Goal: Information Seeking & Learning: Learn about a topic

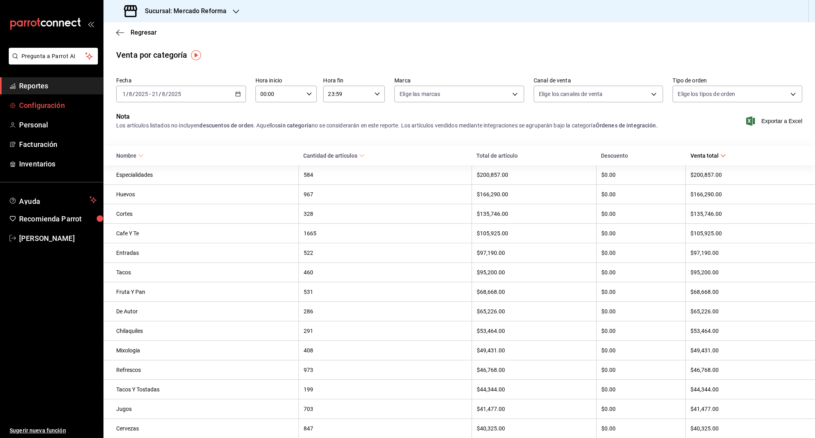
drag, startPoint x: 62, startPoint y: 77, endPoint x: 33, endPoint y: 103, distance: 39.2
click at [33, 103] on span "Configuración" at bounding box center [58, 105] width 78 height 11
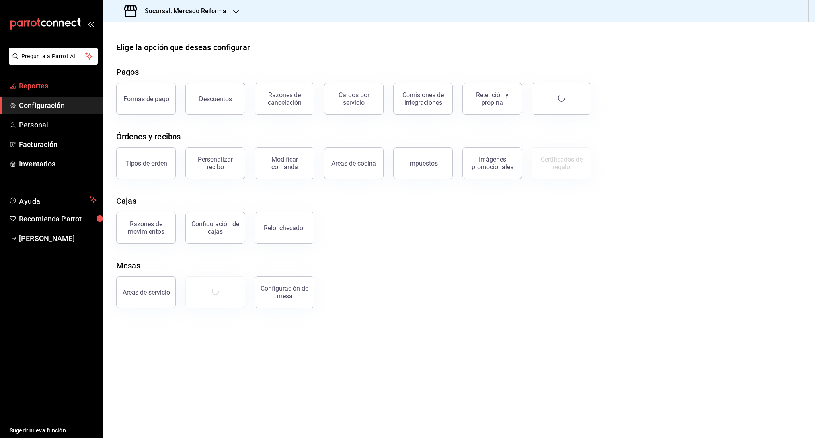
click at [50, 79] on link "Reportes" at bounding box center [51, 85] width 103 height 17
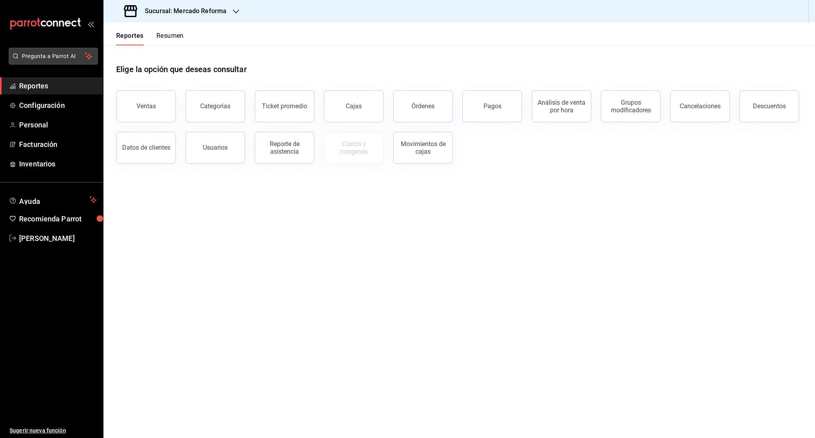
click at [53, 57] on span "Pregunta a Parrot AI" at bounding box center [53, 56] width 63 height 8
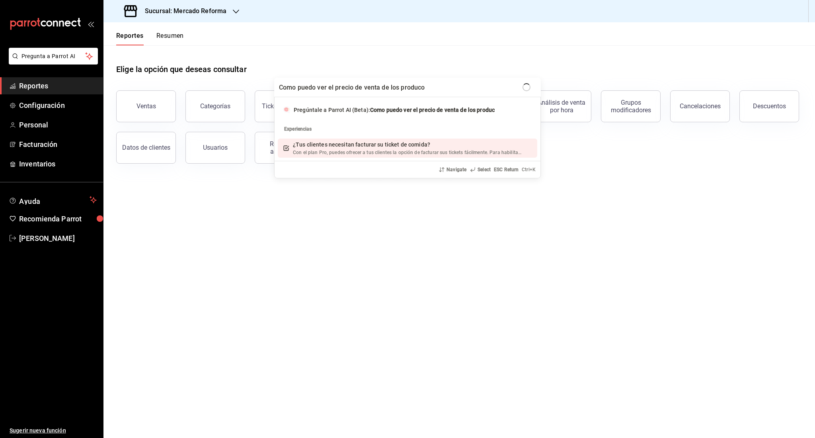
type input "Como puedo ver el precio de venta de los producot"
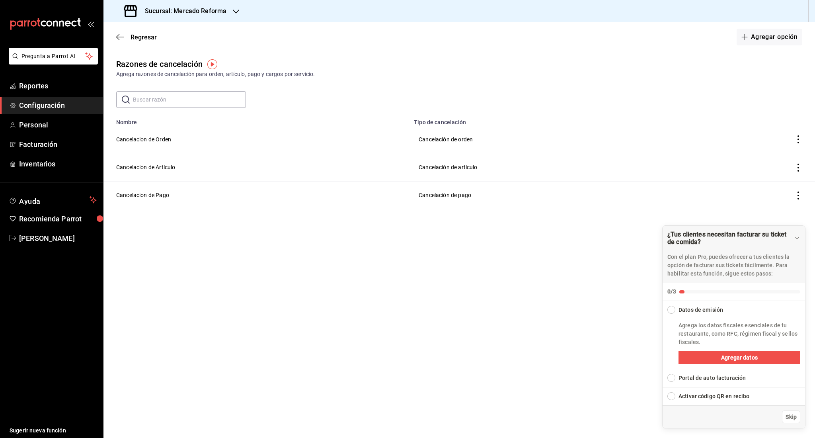
click at [194, 101] on input "text" at bounding box center [189, 100] width 113 height 16
click at [48, 53] on span "Pregunta a Parrot AI" at bounding box center [53, 56] width 63 height 8
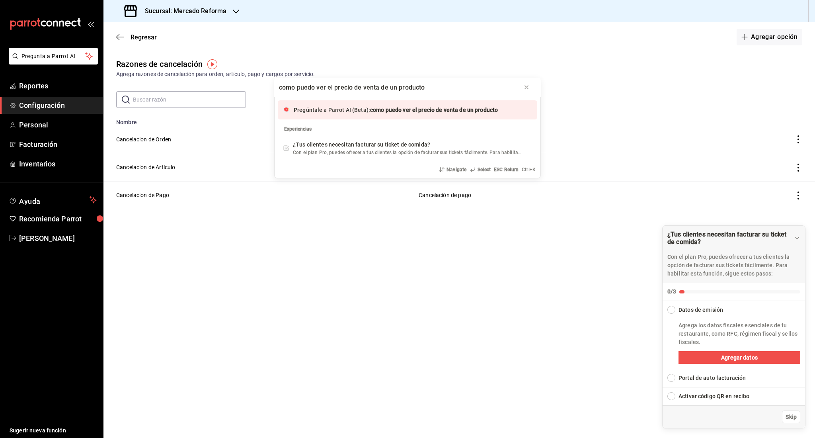
type input "como puedo ver el precio de venta de un producto"
click at [383, 107] on span "como puedo ver el precio de venta de un producto" at bounding box center [434, 110] width 128 height 6
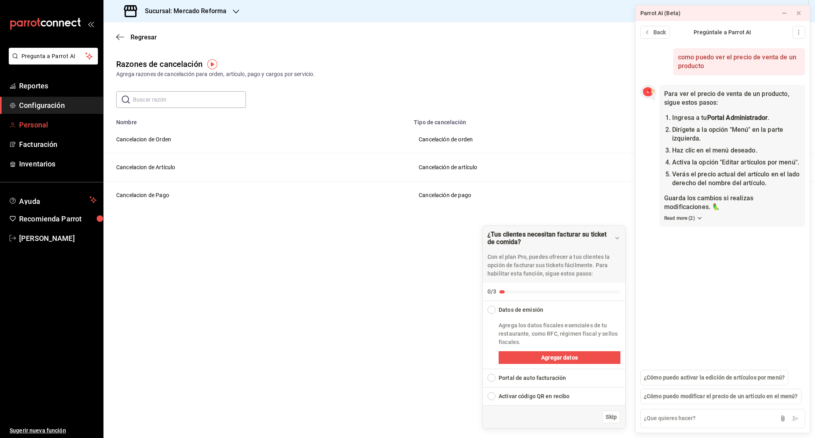
click at [37, 132] on link "Personal" at bounding box center [51, 124] width 103 height 17
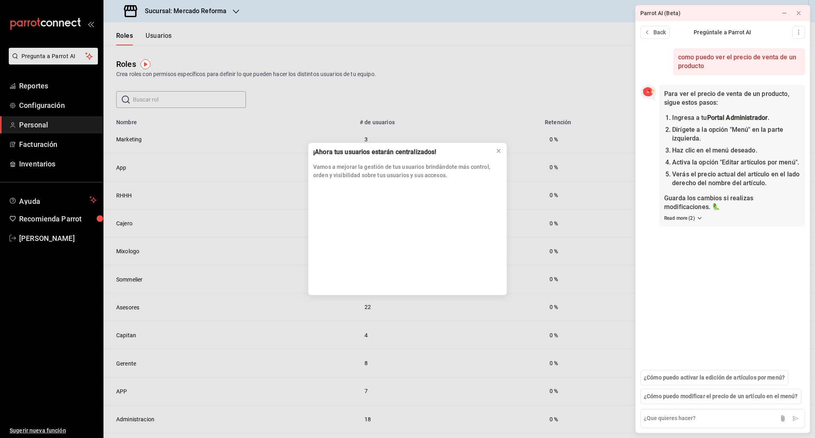
click at [35, 148] on div "¡Ahora tus usuarios estarán centralizados! Vamos a mejorar la gestión de tus us…" at bounding box center [407, 219] width 815 height 438
click at [495, 148] on icon at bounding box center [498, 151] width 6 height 6
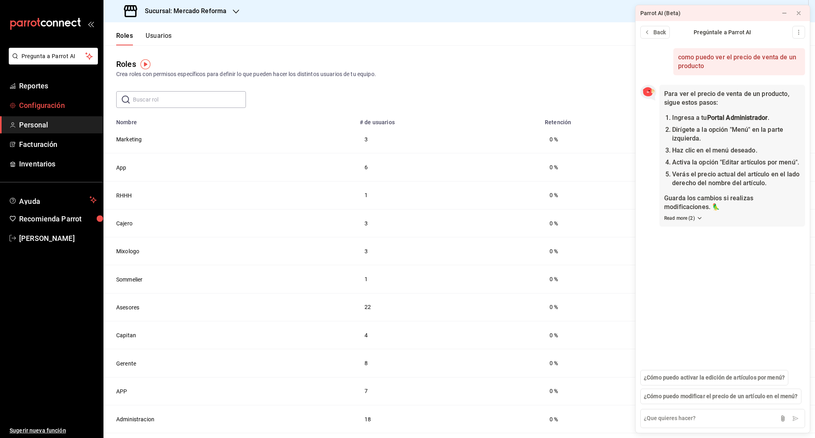
click at [53, 105] on span "Configuración" at bounding box center [58, 105] width 78 height 11
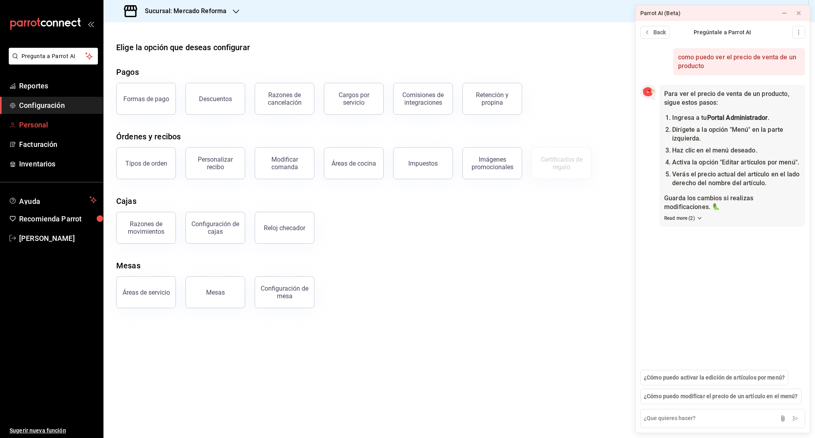
click at [55, 124] on span "Personal" at bounding box center [58, 124] width 78 height 11
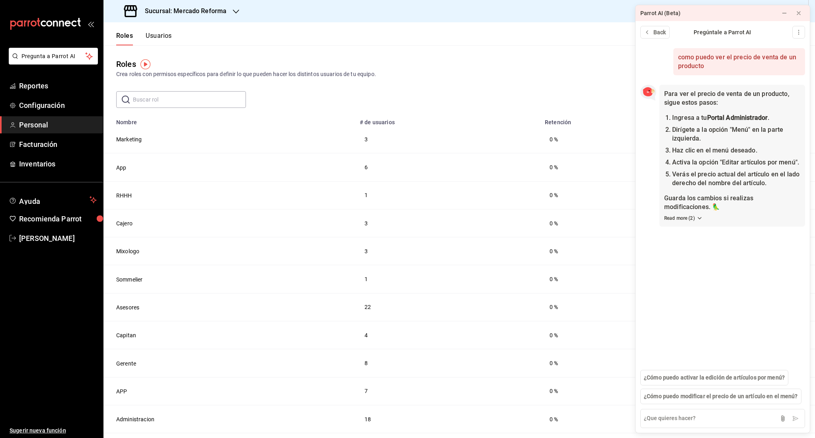
click at [162, 27] on div "Roles Usuarios" at bounding box center [137, 33] width 68 height 23
click at [159, 36] on button "Usuarios" at bounding box center [159, 39] width 26 height 14
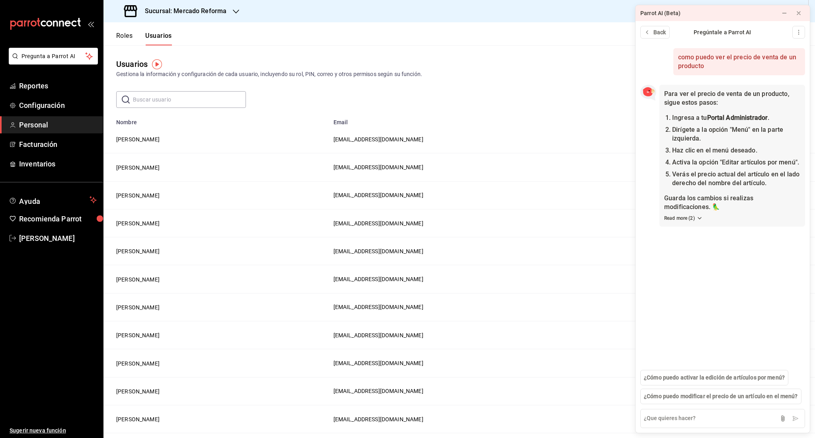
click at [133, 101] on input "text" at bounding box center [189, 100] width 113 height 16
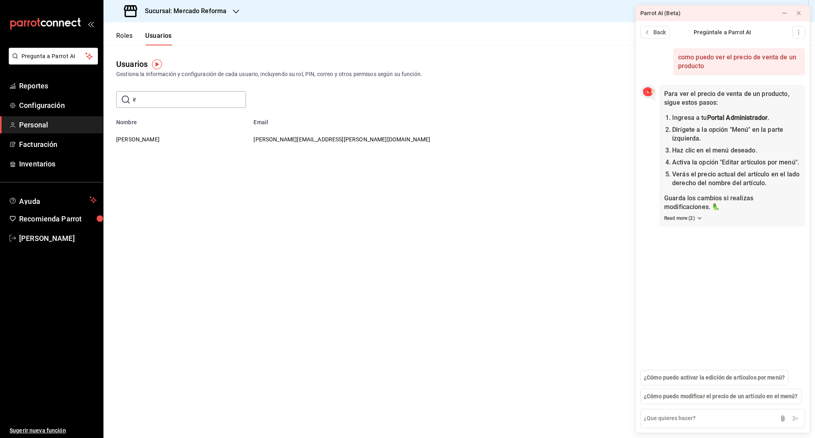
type input "i"
type input "[PERSON_NAME]"
click at [800, 16] on icon at bounding box center [798, 13] width 6 height 6
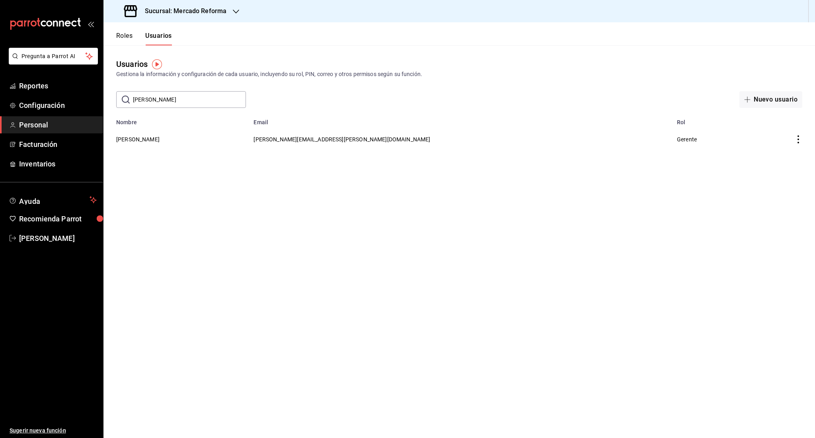
click at [794, 136] on icon "actions" at bounding box center [798, 139] width 8 height 8
click at [140, 140] on div at bounding box center [407, 219] width 815 height 438
click at [134, 136] on button "[PERSON_NAME]" at bounding box center [137, 139] width 43 height 8
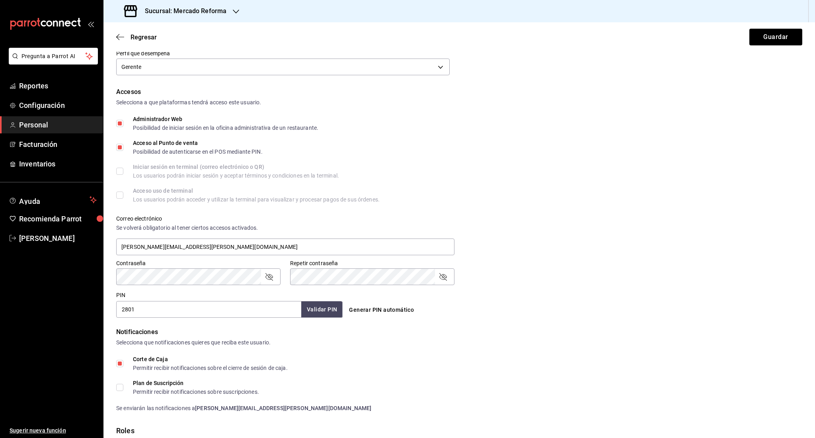
scroll to position [218, 0]
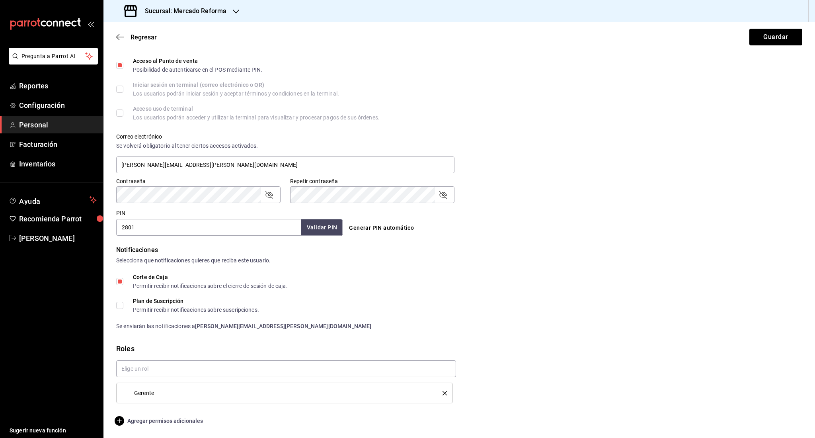
click at [166, 416] on span "Agregar permisos adicionales" at bounding box center [159, 421] width 87 height 10
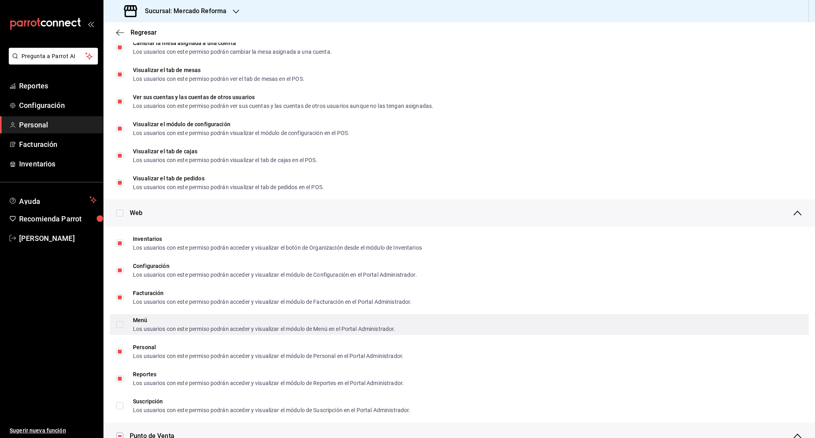
click at [128, 322] on span "Menú Los usuarios con este permiso podrán acceder y visualizar el módulo de Men…" at bounding box center [259, 324] width 272 height 14
click at [123, 322] on input "Menú Los usuarios con este permiso podrán acceder y visualizar el módulo de Men…" at bounding box center [119, 324] width 7 height 7
click at [119, 324] on input "Menú Los usuarios con este permiso podrán acceder y visualizar el módulo de Men…" at bounding box center [119, 324] width 7 height 7
checkbox input "true"
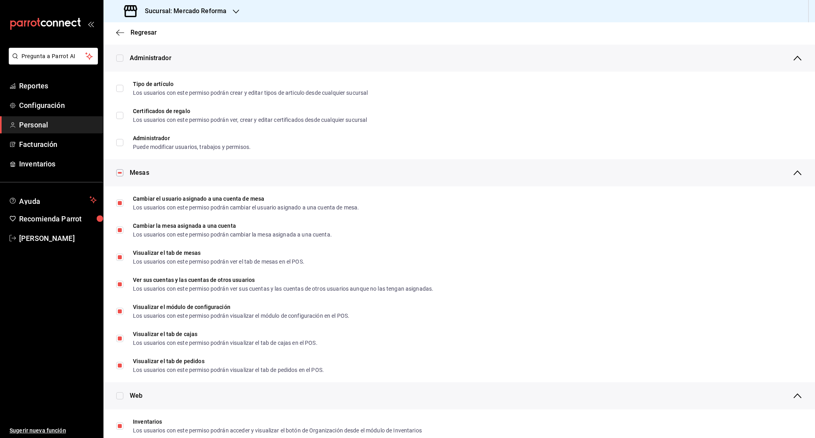
scroll to position [0, 0]
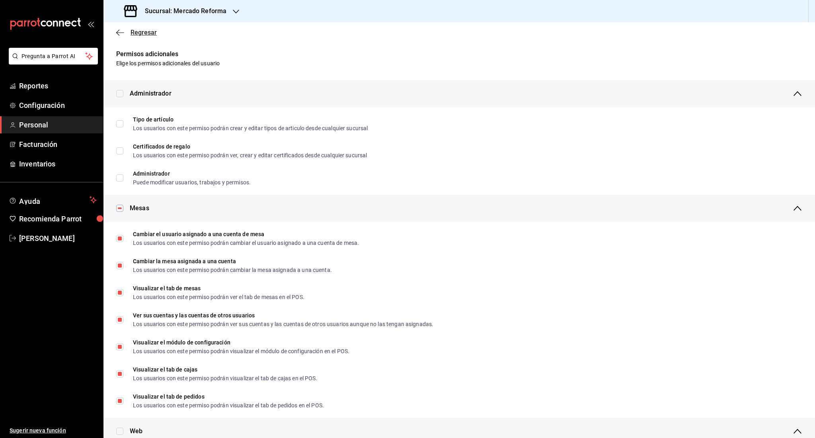
click at [123, 31] on icon "button" at bounding box center [120, 32] width 8 height 7
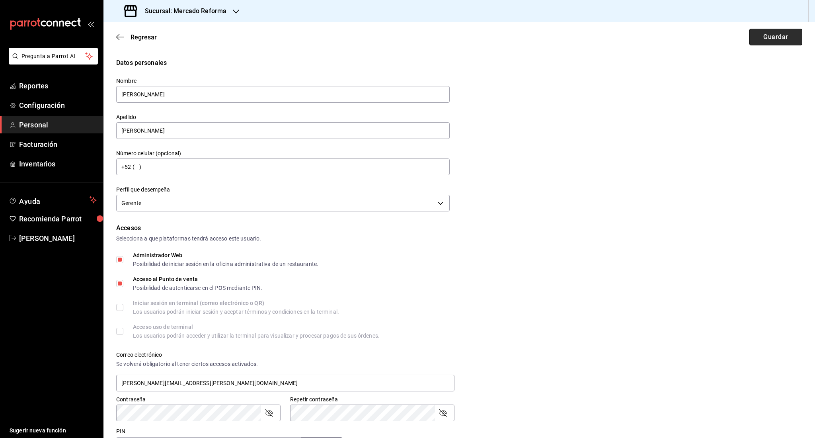
click at [766, 41] on button "Guardar" at bounding box center [775, 37] width 53 height 17
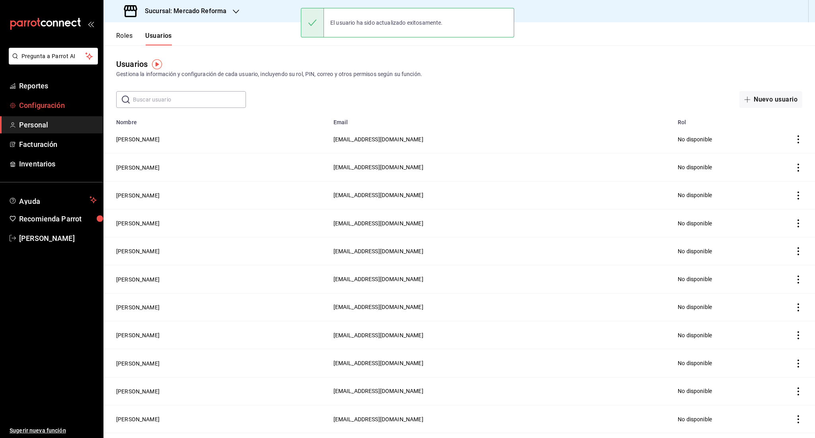
click at [43, 107] on ul "Reportes Configuración Personal Facturación Inventarios" at bounding box center [51, 124] width 103 height 95
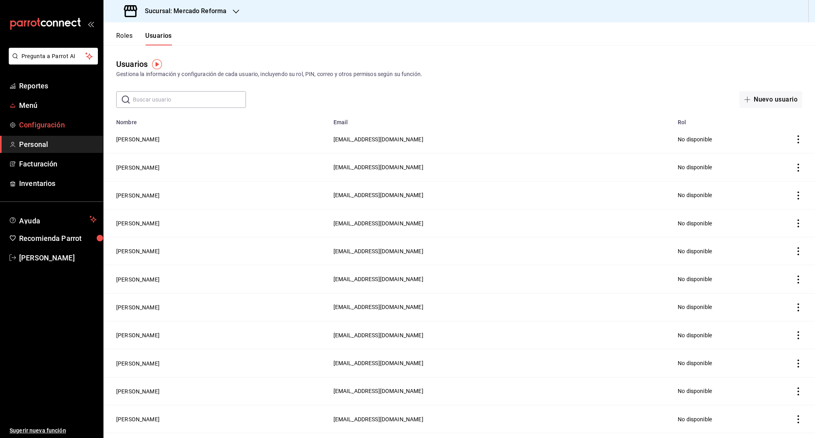
click at [43, 107] on span "Menú" at bounding box center [58, 105] width 78 height 11
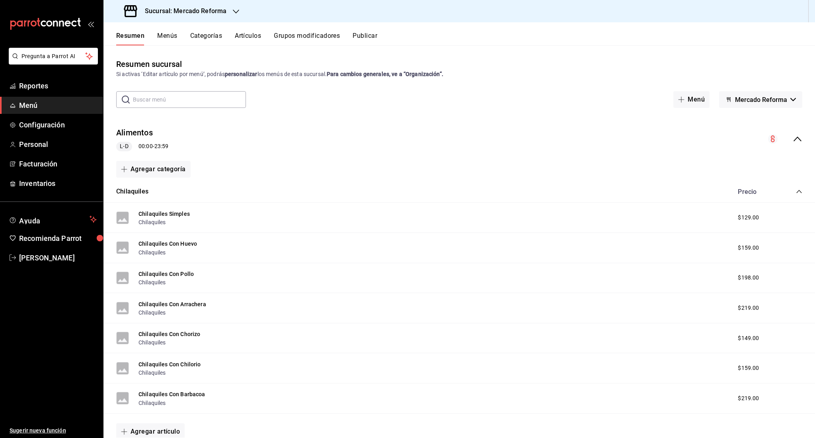
click at [249, 38] on button "Artículos" at bounding box center [248, 39] width 26 height 14
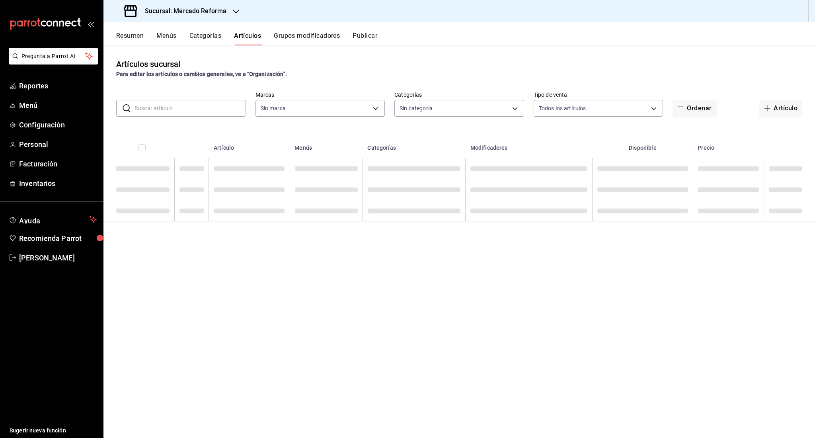
type input "ae828a00-f9e9-46fb-a95c-bc024de736cf"
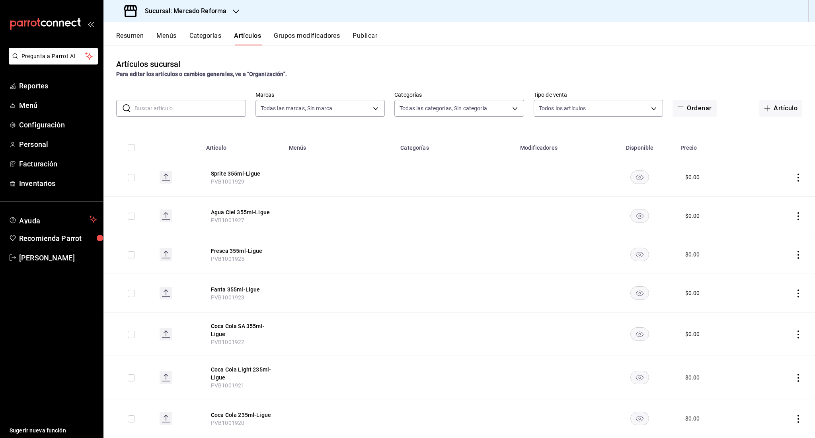
type input "92dc4cae-9c42-48a5-aa63-f50684ad7fd1,15a18657-e758-4947-b740-bbb2adede7dd,e517e…"
click at [170, 116] on div "​ ​" at bounding box center [181, 108] width 130 height 17
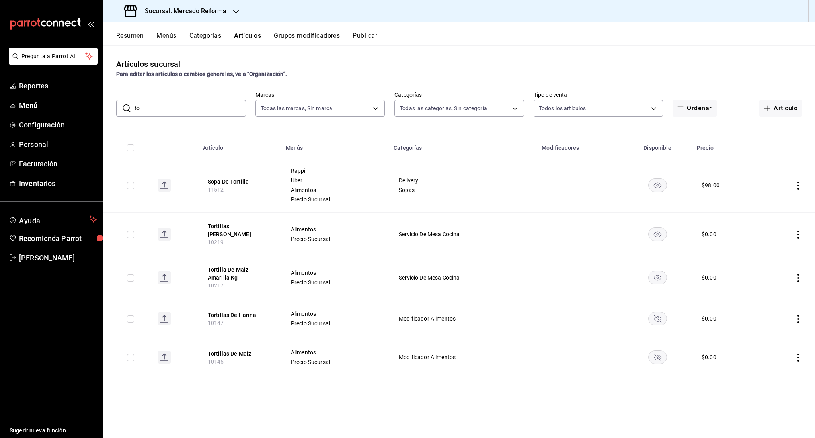
type input "t"
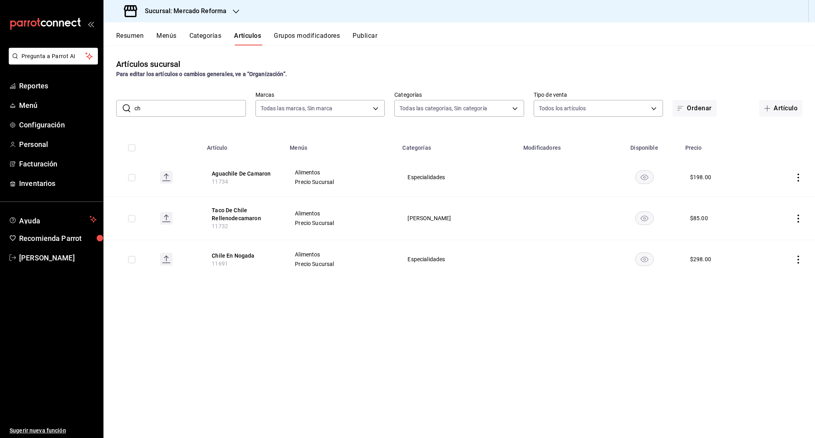
type input "c"
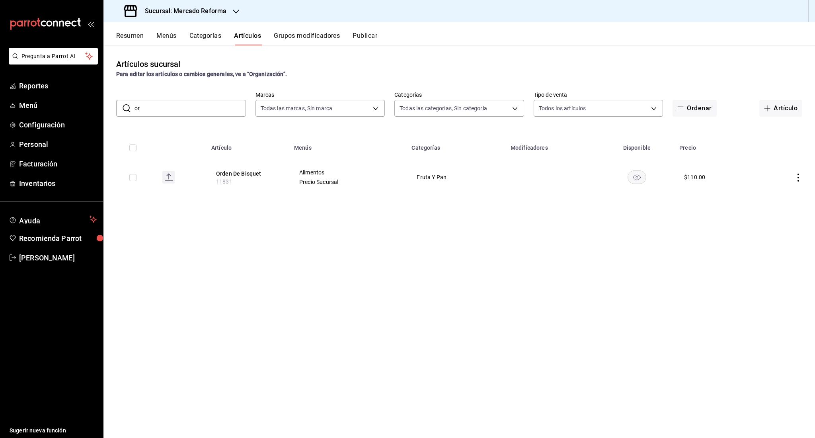
type input "o"
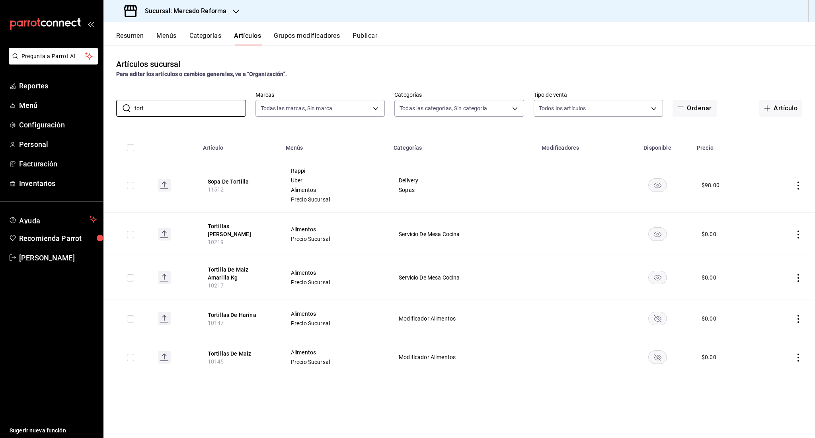
type input "tort"
click at [212, 35] on button "Categorías" at bounding box center [205, 39] width 32 height 14
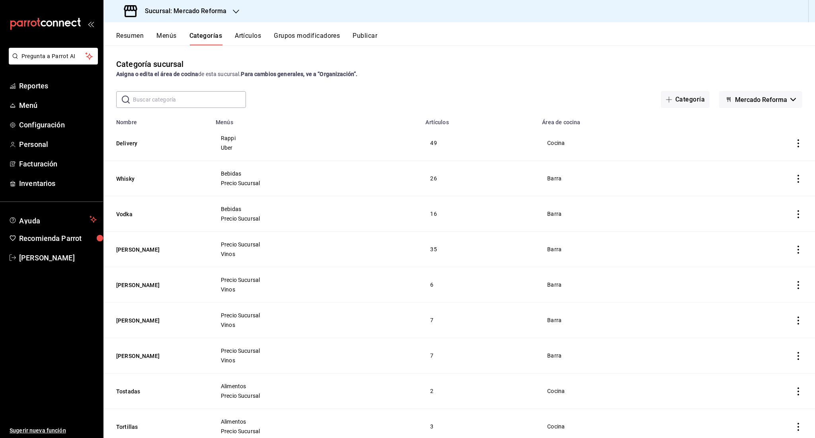
click at [287, 30] on div "Resumen Menús Categorías Artículos Grupos modificadores Publicar" at bounding box center [459, 33] width 712 height 23
click at [288, 35] on button "Grupos modificadores" at bounding box center [307, 39] width 66 height 14
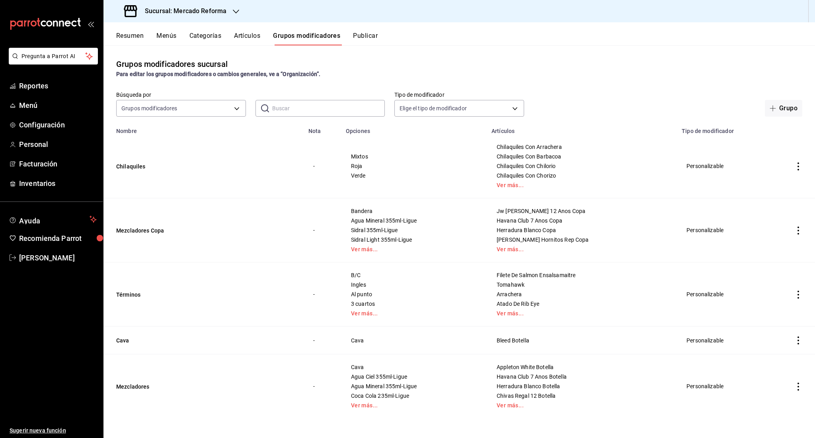
click at [166, 44] on button "Menús" at bounding box center [166, 39] width 20 height 14
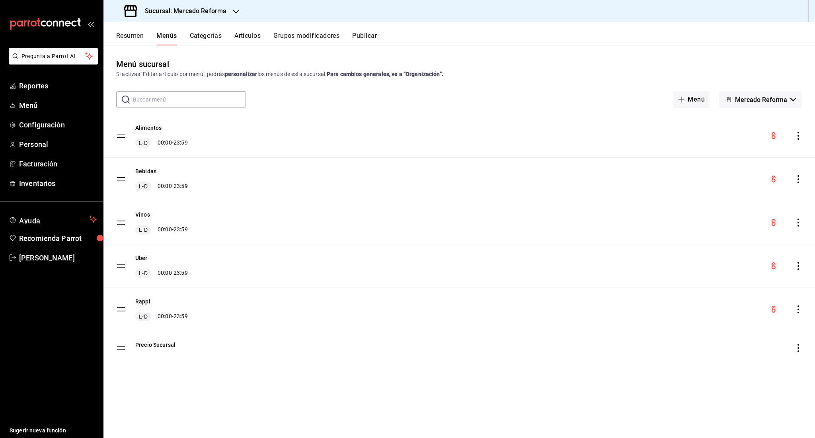
click at [125, 34] on button "Resumen" at bounding box center [129, 39] width 27 height 14
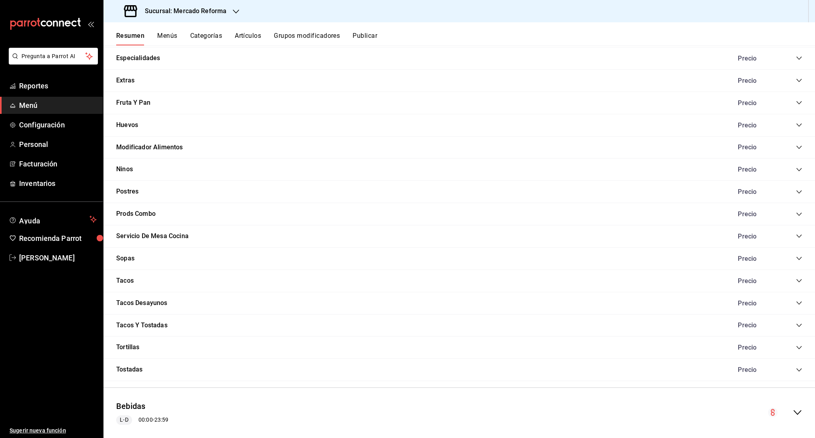
scroll to position [669, 0]
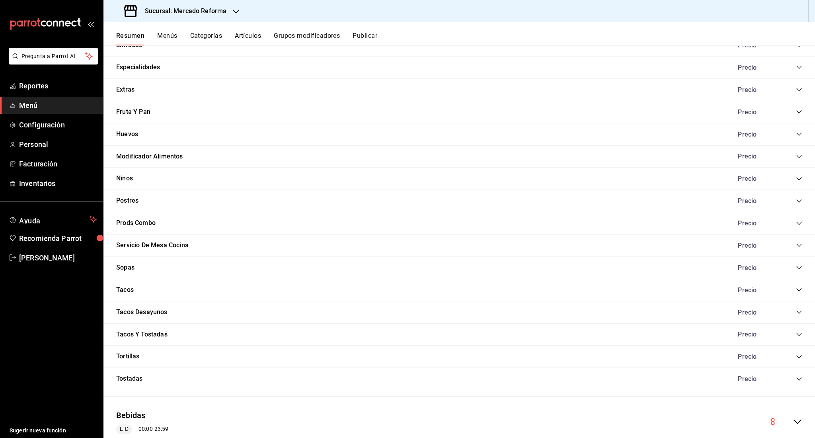
click at [796, 244] on icon "collapse-category-row" at bounding box center [799, 245] width 6 height 6
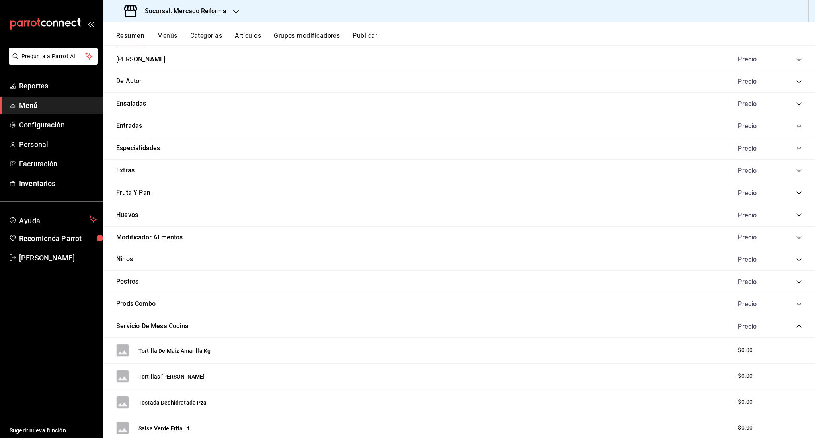
scroll to position [586, 0]
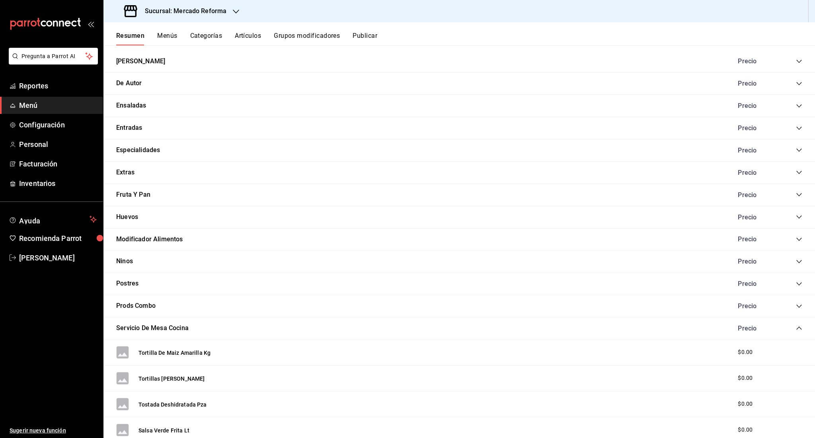
click at [796, 242] on icon "collapse-category-row" at bounding box center [799, 239] width 6 height 6
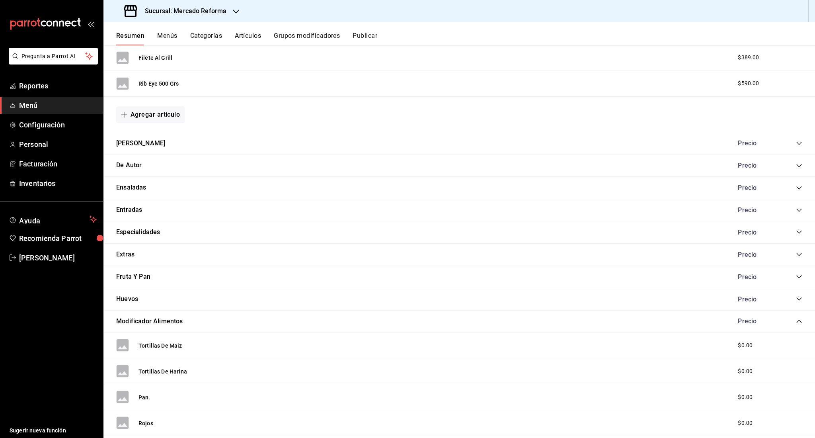
scroll to position [503, 0]
click at [796, 255] on icon "collapse-category-row" at bounding box center [798, 254] width 5 height 3
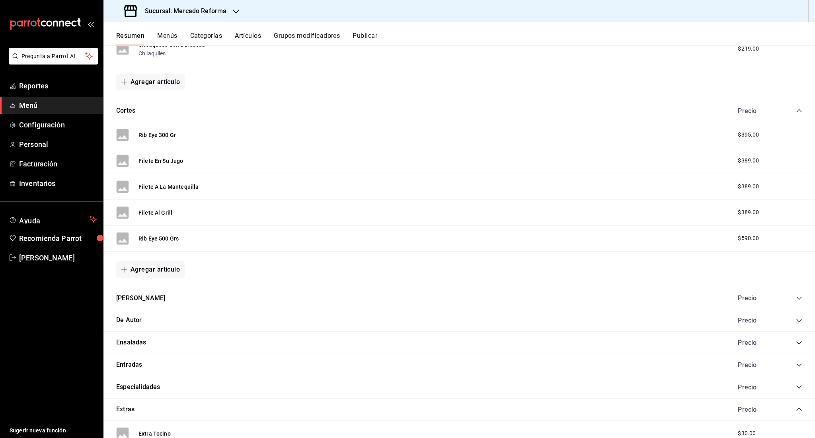
scroll to position [348, 0]
click at [137, 321] on button "De Autor" at bounding box center [128, 321] width 25 height 9
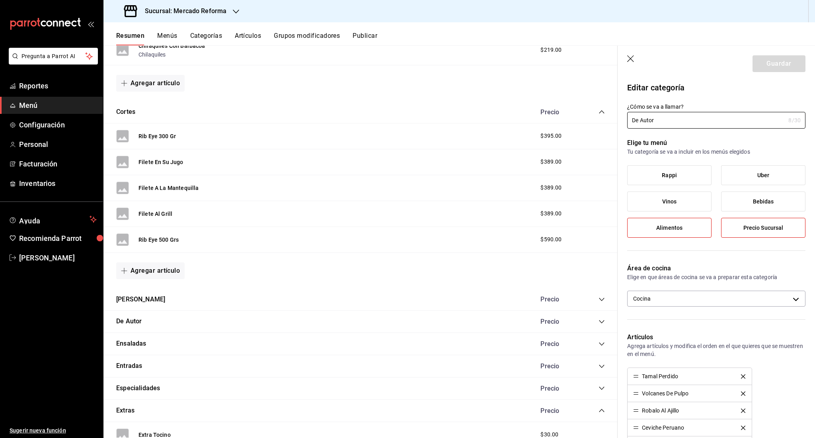
click at [589, 330] on div "De Autor [PERSON_NAME]" at bounding box center [360, 321] width 514 height 22
click at [599, 322] on icon "collapse-category-row" at bounding box center [602, 321] width 6 height 6
